Goal: Find contact information: Find contact information

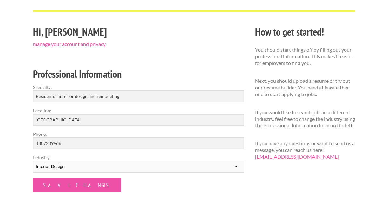
scroll to position [38, 0]
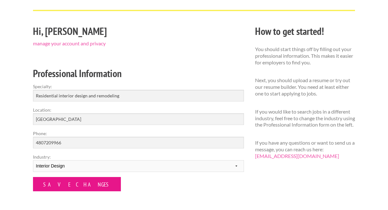
click at [63, 188] on input "Save Changes" at bounding box center [77, 184] width 88 height 14
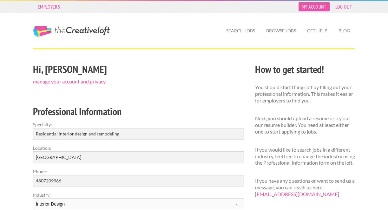
click at [309, 7] on link "My Account" at bounding box center [314, 6] width 31 height 9
click at [313, 6] on link "My Account" at bounding box center [314, 6] width 31 height 9
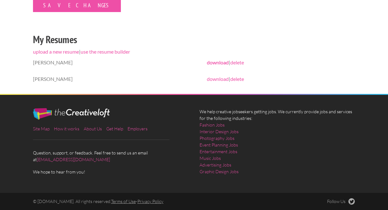
click at [213, 61] on link "download" at bounding box center [218, 62] width 22 height 6
click at [55, 159] on link "[EMAIL_ADDRESS][DOMAIN_NAME]" at bounding box center [73, 159] width 73 height 5
drag, startPoint x: 30, startPoint y: 160, endPoint x: 86, endPoint y: 162, distance: 55.6
click at [86, 162] on div "Site Map How it works About Us Get Help Employers Question, support, or feedbac…" at bounding box center [111, 141] width 167 height 67
copy link "[EMAIL_ADDRESS][DOMAIN_NAME]"
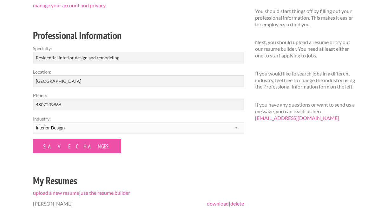
scroll to position [0, 0]
